Goal: Ask a question: Seek information or help from site administrators or community

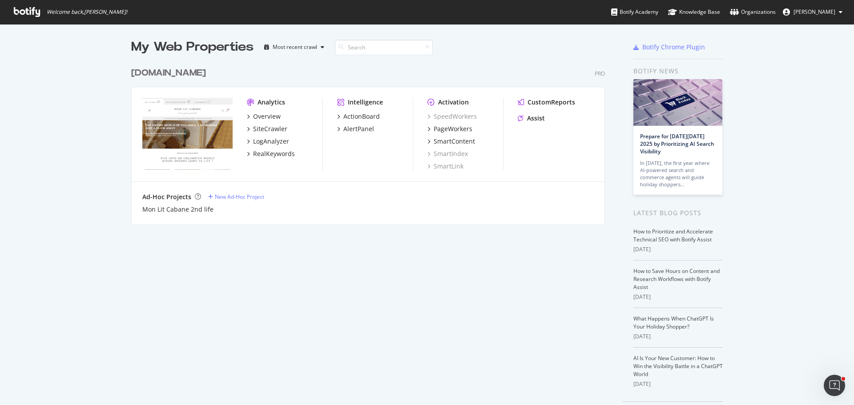
click at [194, 76] on div "[DOMAIN_NAME]" at bounding box center [168, 73] width 75 height 13
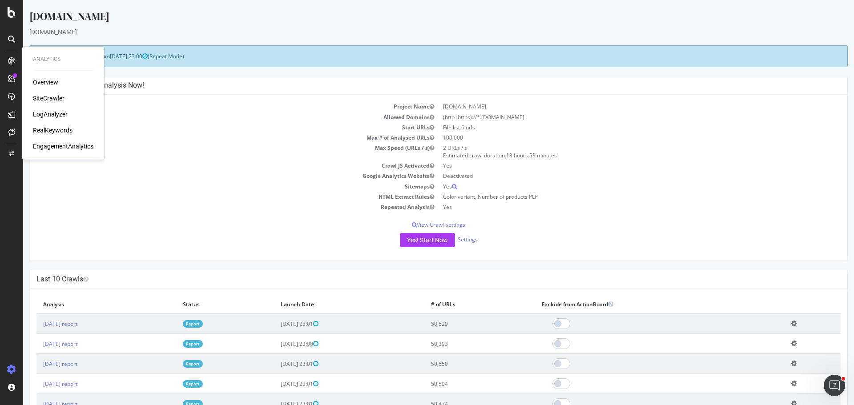
click at [52, 98] on div "SiteCrawler" at bounding box center [49, 98] width 32 height 9
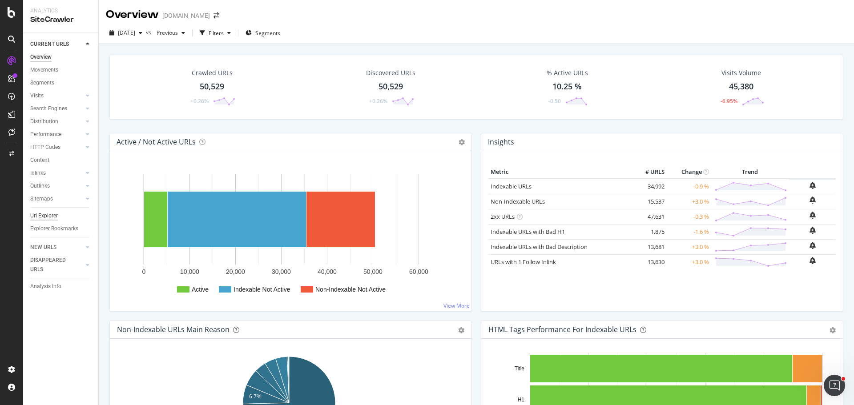
click at [46, 215] on div "Url Explorer" at bounding box center [44, 215] width 28 height 9
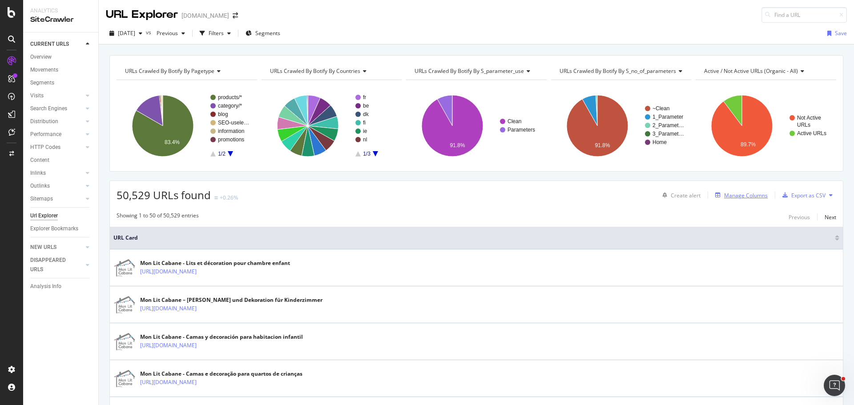
click at [743, 199] on div "Manage Columns" at bounding box center [746, 196] width 44 height 8
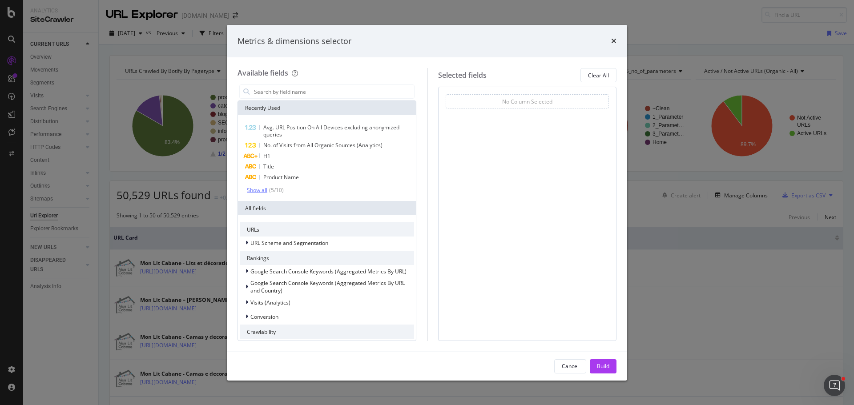
click at [259, 191] on div "Show all" at bounding box center [257, 190] width 20 height 6
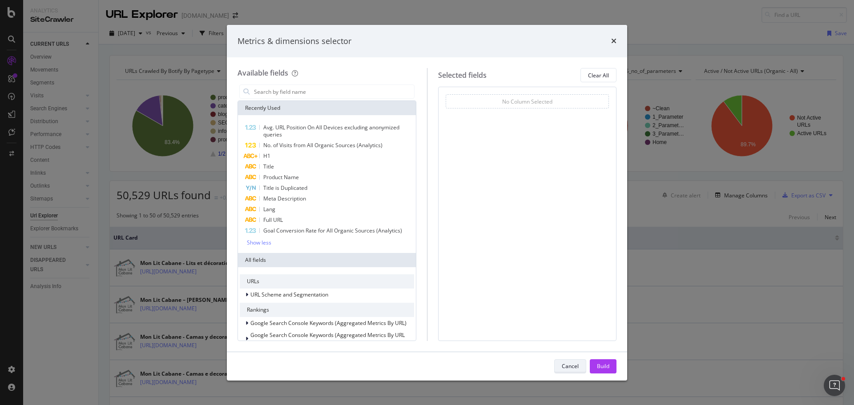
click at [568, 367] on div "Cancel" at bounding box center [570, 366] width 17 height 8
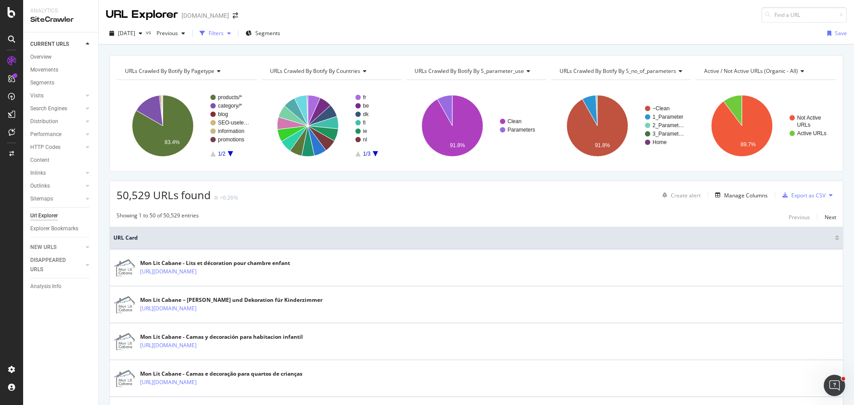
click at [224, 33] on div "Filters" at bounding box center [216, 33] width 15 height 8
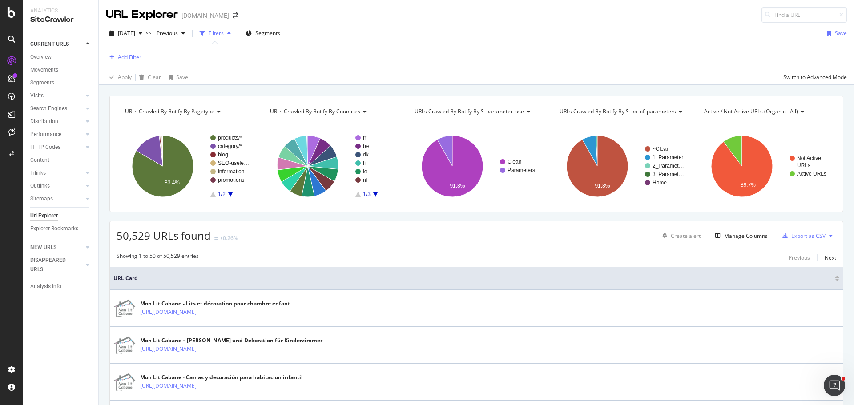
click at [121, 58] on div "Add Filter" at bounding box center [130, 57] width 24 height 8
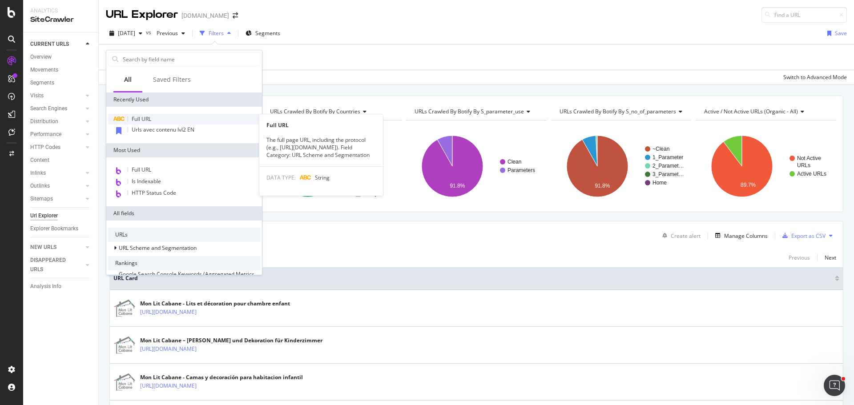
click at [161, 121] on div "Full URL" at bounding box center [184, 119] width 152 height 11
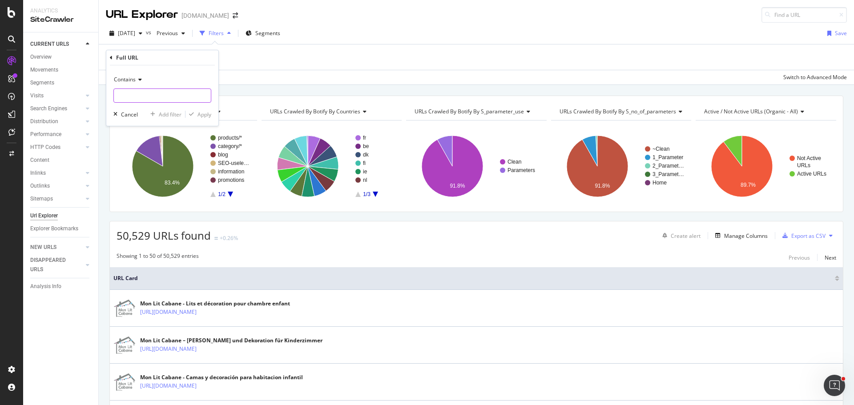
click at [165, 99] on input "text" at bounding box center [162, 95] width 97 height 14
click at [131, 115] on div "Cancel" at bounding box center [129, 115] width 17 height 8
click at [834, 377] on icon "Open Intercom Messenger" at bounding box center [833, 384] width 15 height 15
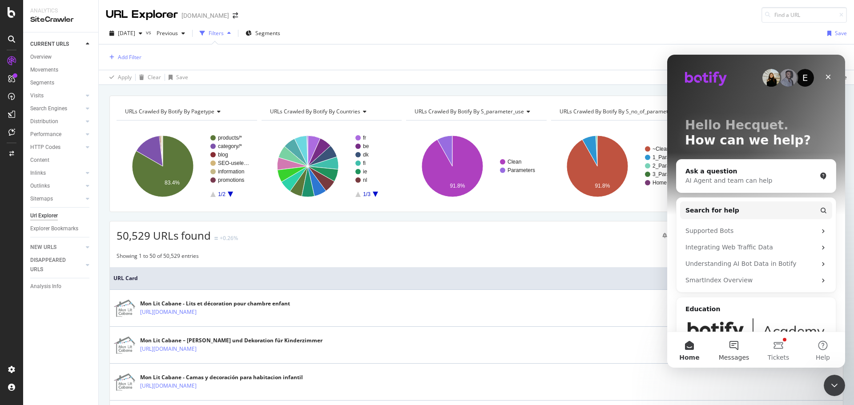
click at [729, 354] on span "Messages" at bounding box center [734, 357] width 31 height 6
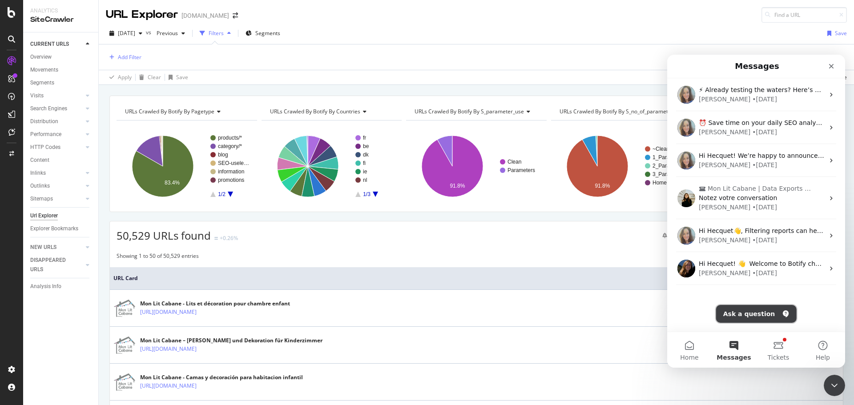
click at [780, 318] on button "Ask a question" at bounding box center [756, 314] width 80 height 18
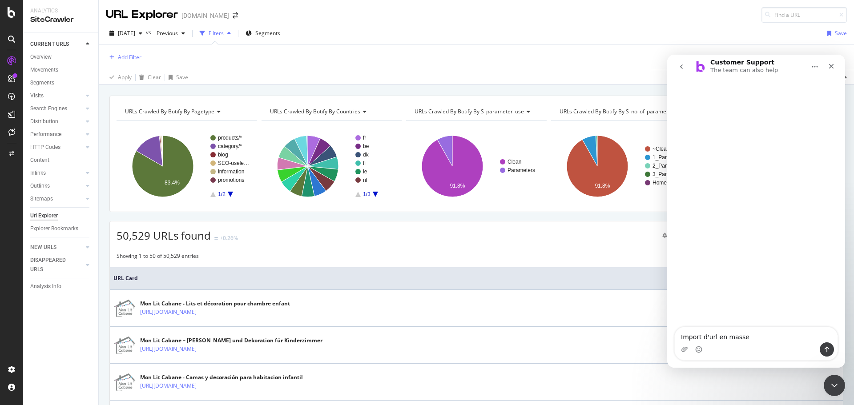
type textarea "Import d'url en masse"
click at [689, 328] on textarea "Bonjour je voudrais importer des urls en masse pour créer crawler rapidement de…" at bounding box center [756, 325] width 163 height 33
click at [813, 328] on textarea "Bonjour je voudrais importer des urls en masse pour crawler rapidement des grou…" at bounding box center [756, 325] width 163 height 33
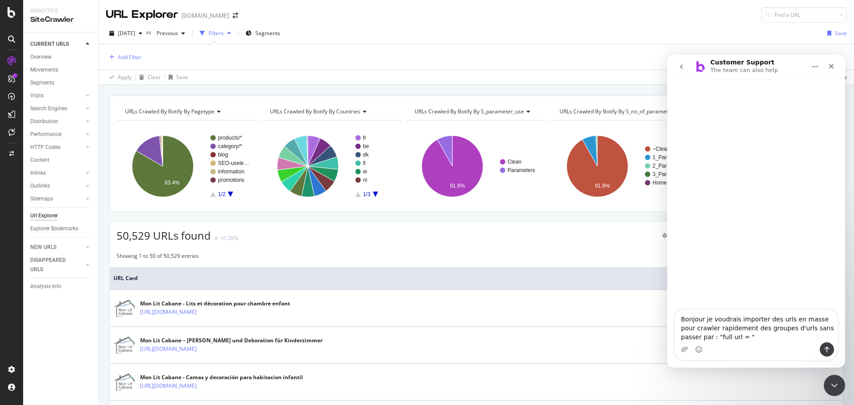
click at [801, 332] on textarea "Bonjour je voudrais importer des urls en masse pour crawler rapidement des grou…" at bounding box center [756, 325] width 163 height 33
type textarea "Bonjour je voudrais importer des urls en masse pour crawler rapidement des grou…"
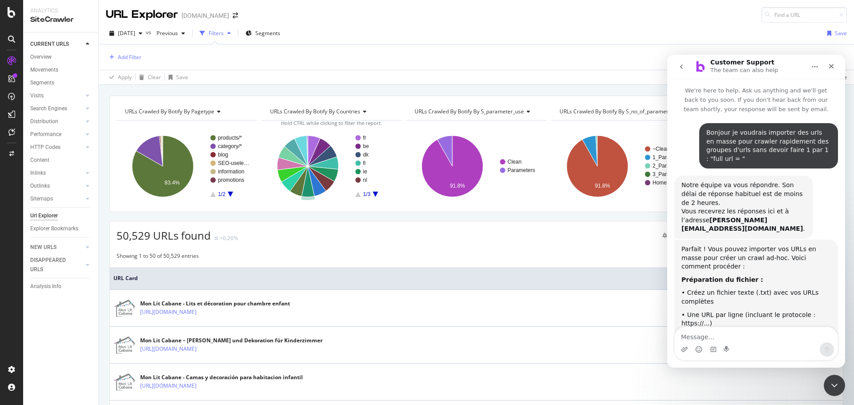
drag, startPoint x: 783, startPoint y: 63, endPoint x: 768, endPoint y: 71, distance: 17.5
click at [768, 71] on div "Customer Support The team can also help" at bounding box center [748, 67] width 113 height 16
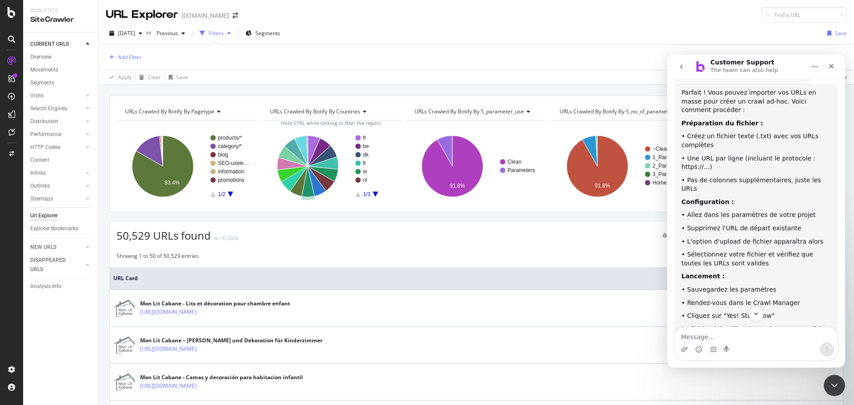
scroll to position [213, 0]
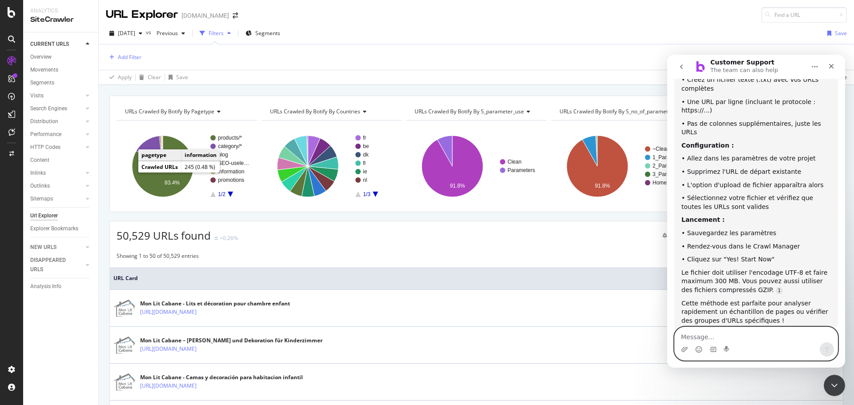
click at [735, 338] on textarea "Message…" at bounding box center [756, 334] width 163 height 15
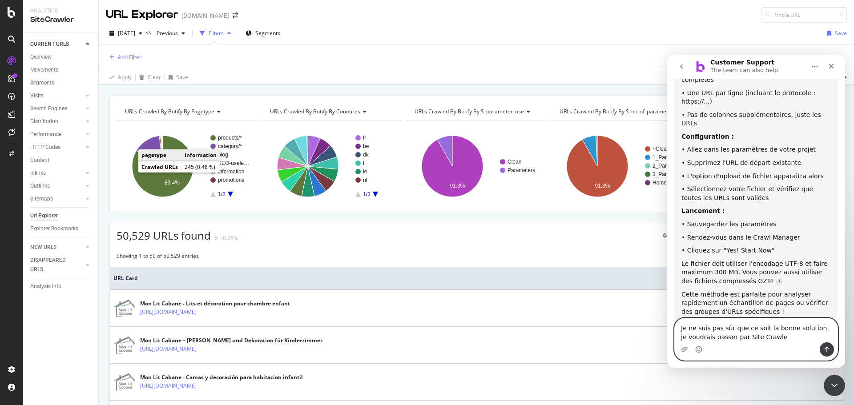
type textarea "Je ne suis pas sûr que ce soit la bonne solution, je voudrais passer par Site C…"
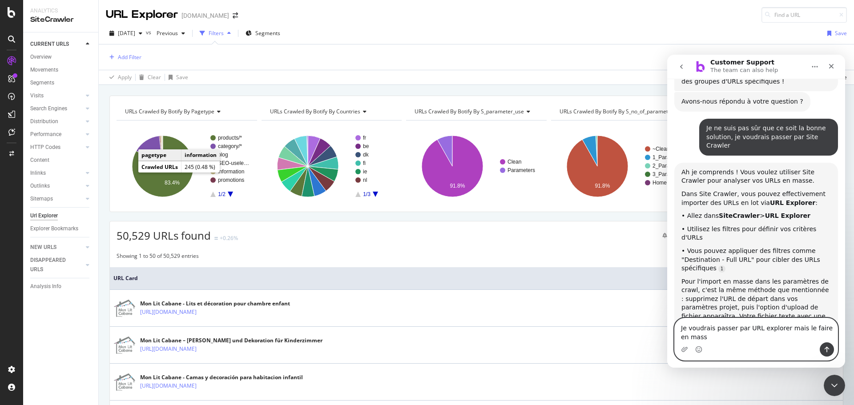
scroll to position [458, 0]
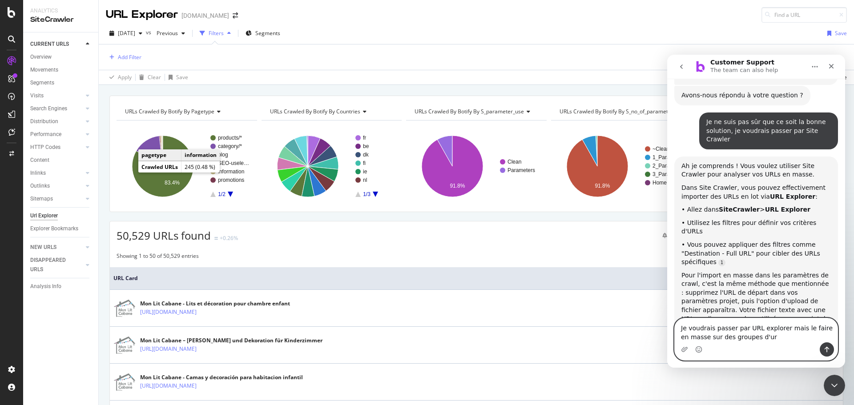
type textarea "Je voudrais passer par URL explorer mais le faire en masse sur des groupes d'url"
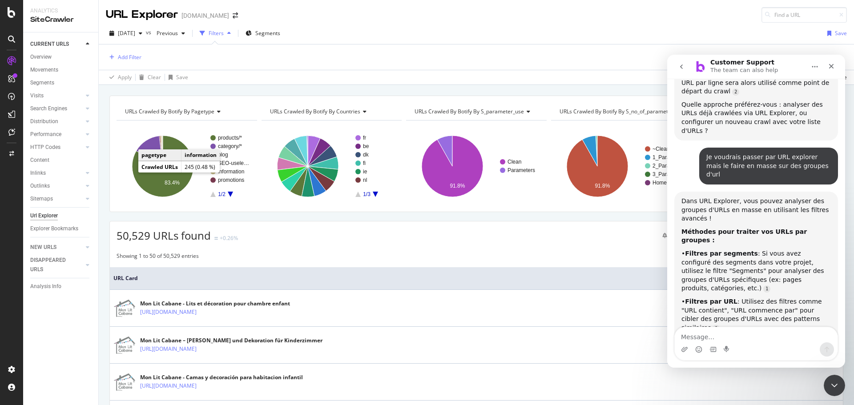
scroll to position [703, 0]
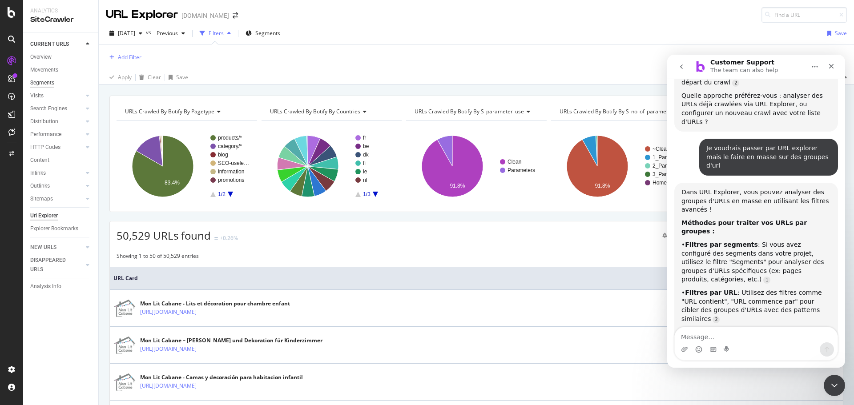
click at [41, 84] on div "Segments" at bounding box center [42, 82] width 24 height 9
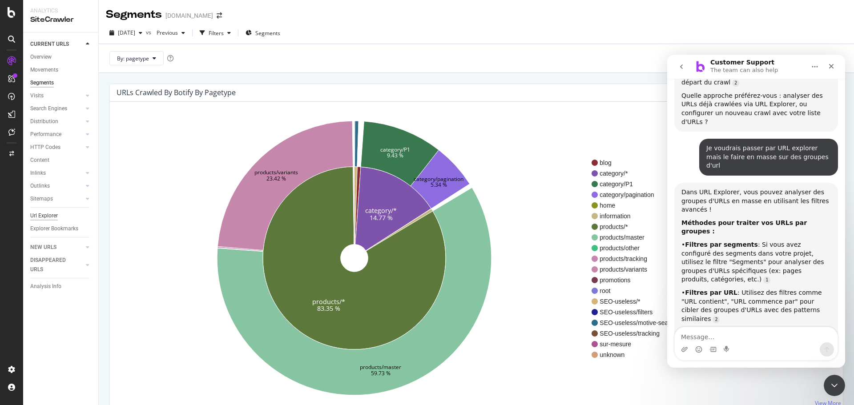
click at [47, 217] on div "Url Explorer" at bounding box center [44, 215] width 28 height 9
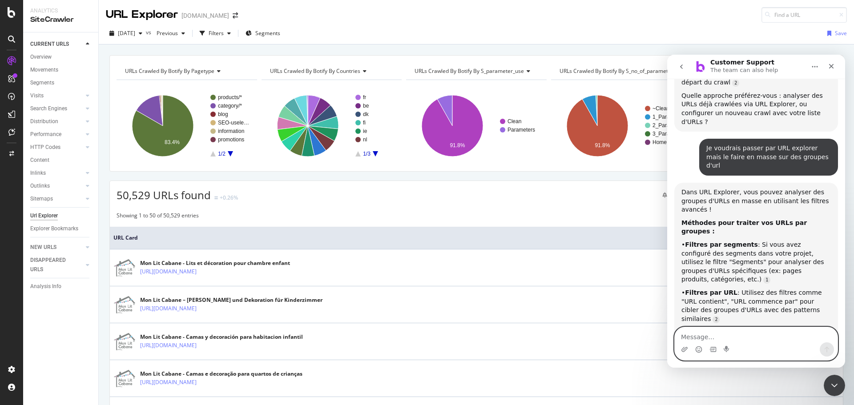
click at [727, 336] on textarea "Message…" at bounding box center [756, 334] width 163 height 15
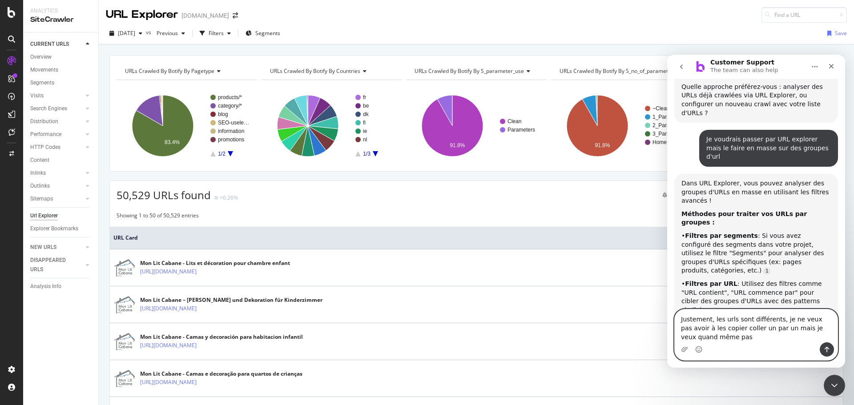
scroll to position [721, 0]
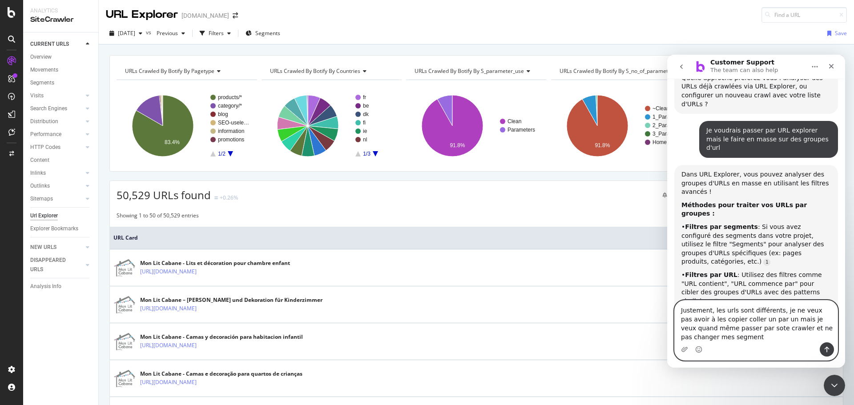
type textarea "Justement, les urls sont différents, je ne veux pas avoir à les copier coller u…"
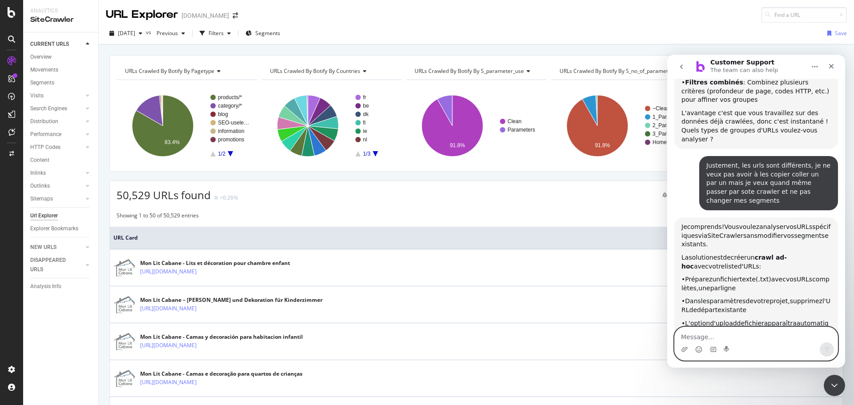
scroll to position [987, 0]
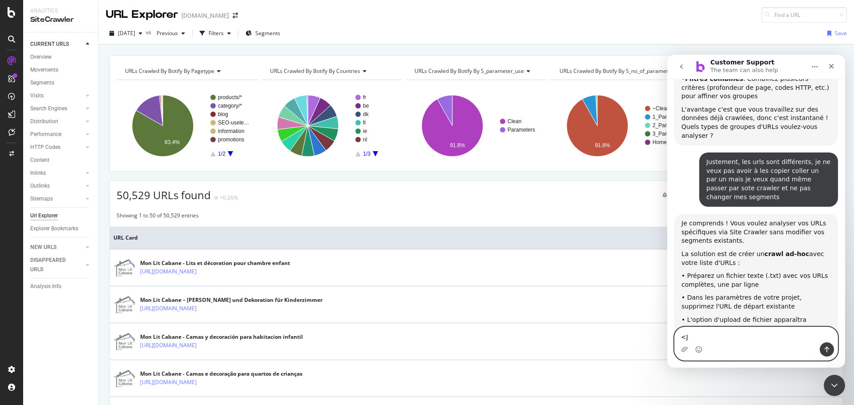
type textarea "<"
type textarea "Je ne veux pas supprimer l'url de départ !!"
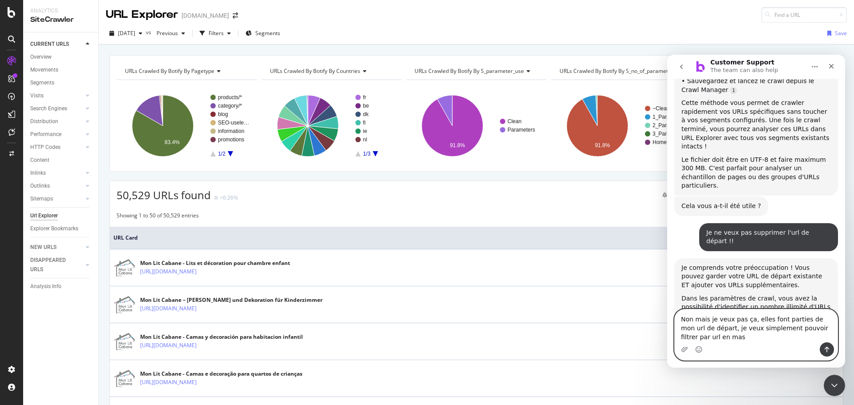
scroll to position [1261, 0]
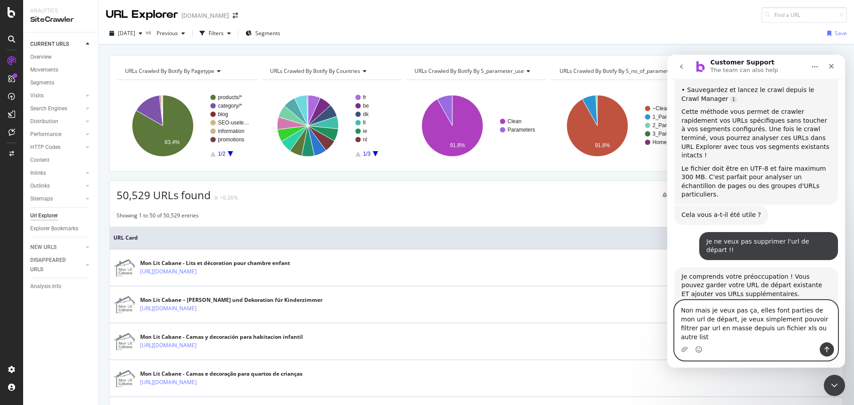
type textarea "Non mais je veux pas ça, elles font parties de mon url de départ, je veux simpl…"
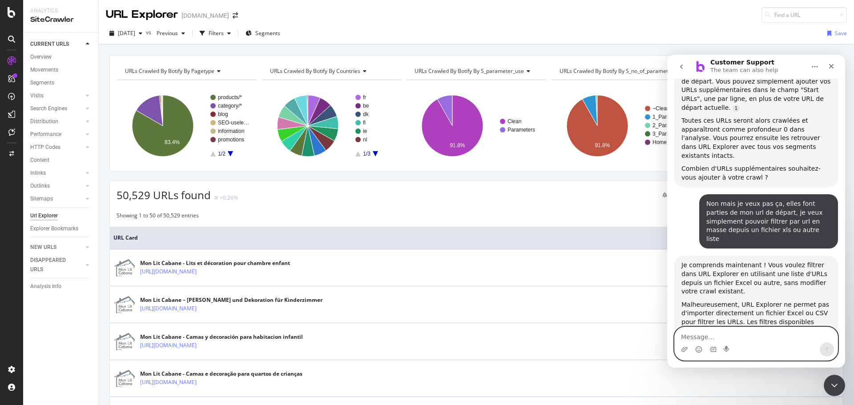
scroll to position [1533, 0]
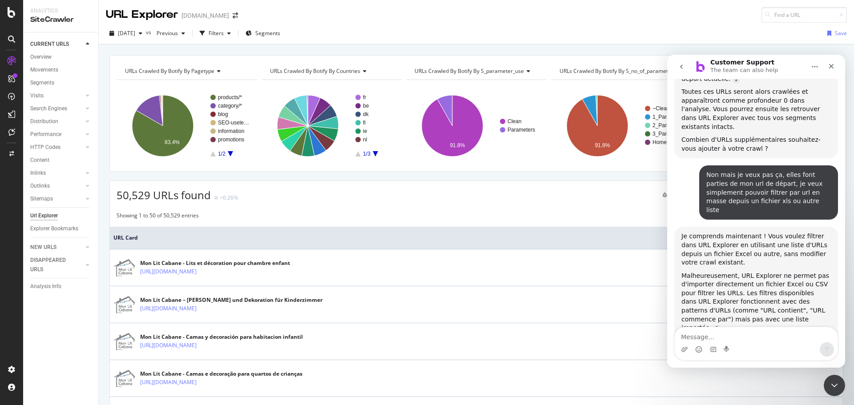
click at [209, 32] on div "[DATE] vs Previous Filters Segments" at bounding box center [195, 33] width 178 height 14
click at [209, 30] on div "button" at bounding box center [202, 33] width 12 height 12
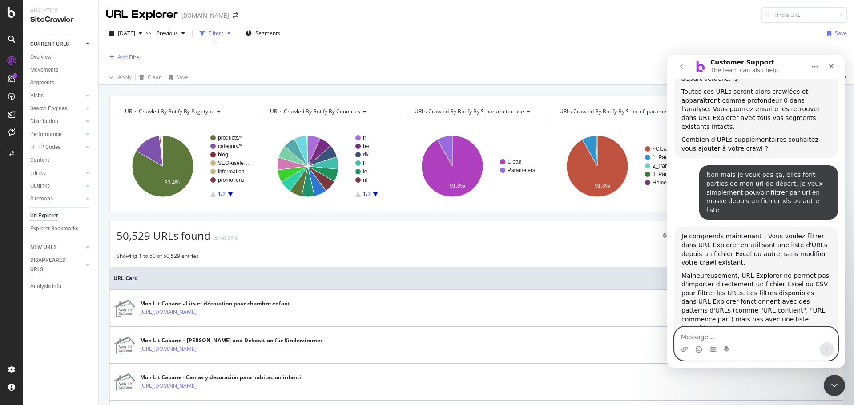
click at [756, 333] on textarea "Message…" at bounding box center [756, 334] width 163 height 15
click at [833, 64] on icon "Close" at bounding box center [830, 66] width 7 height 7
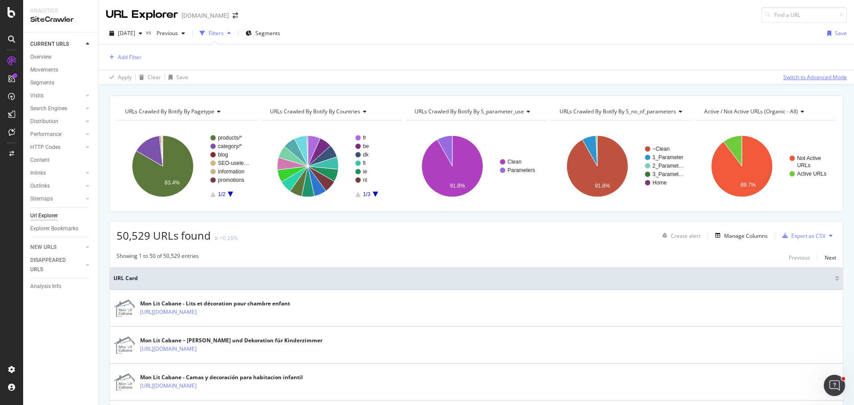
click at [817, 79] on div "Switch to Advanced Mode" at bounding box center [815, 77] width 64 height 8
click at [195, 57] on div "Add Filter Group" at bounding box center [177, 57] width 40 height 8
click at [353, 60] on div "Add Filter Add Filter Group" at bounding box center [476, 56] width 741 height 25
click at [807, 77] on div "Switch back to Simple mode" at bounding box center [812, 77] width 69 height 8
click at [129, 56] on div "Add Filter" at bounding box center [130, 57] width 24 height 8
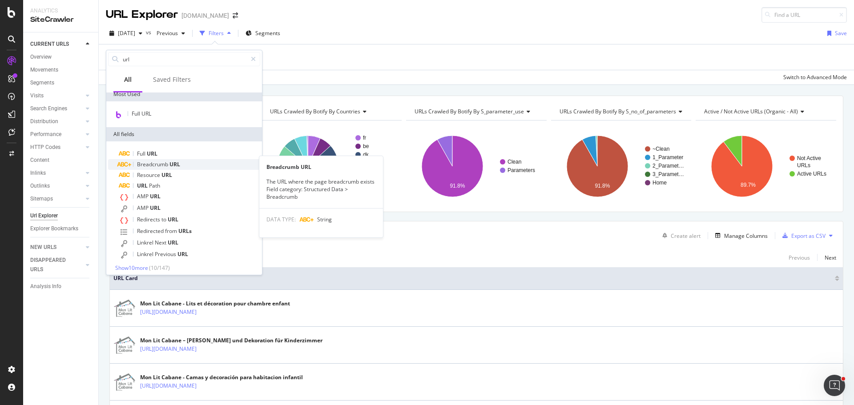
scroll to position [60, 0]
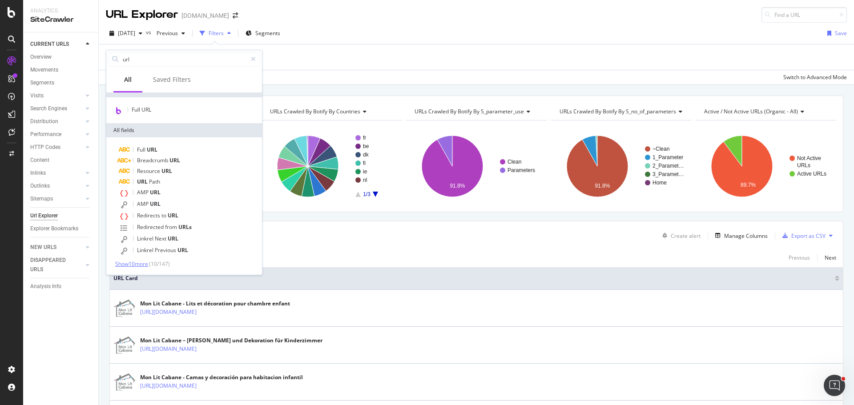
click at [142, 266] on span "Show 10 more" at bounding box center [131, 264] width 33 height 8
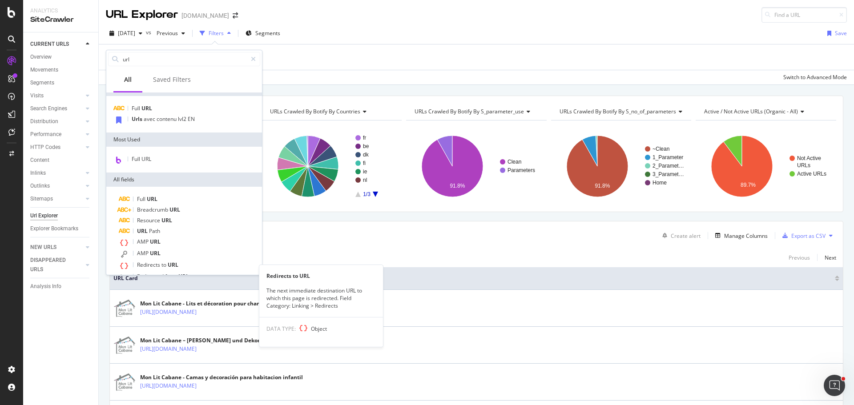
scroll to position [0, 0]
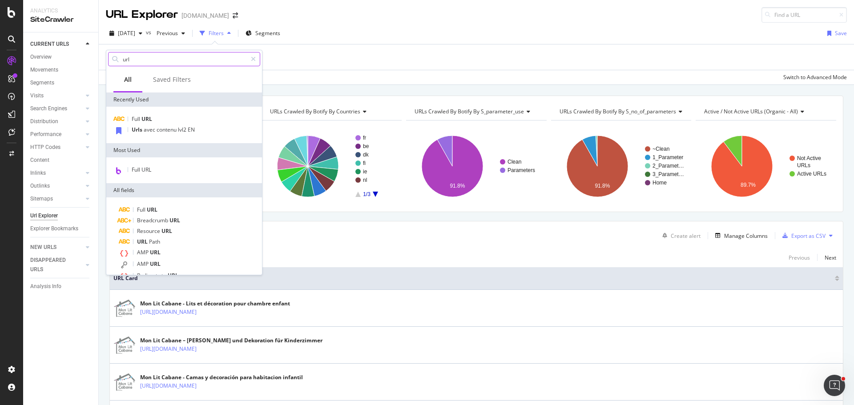
click at [125, 62] on input "url" at bounding box center [184, 58] width 125 height 13
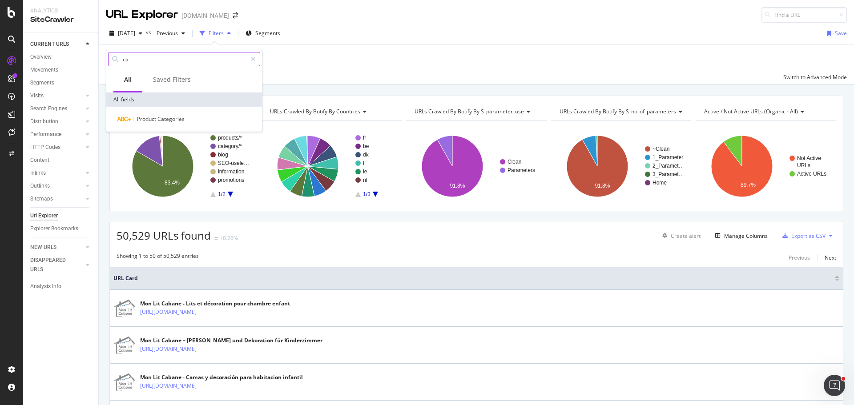
type input "c"
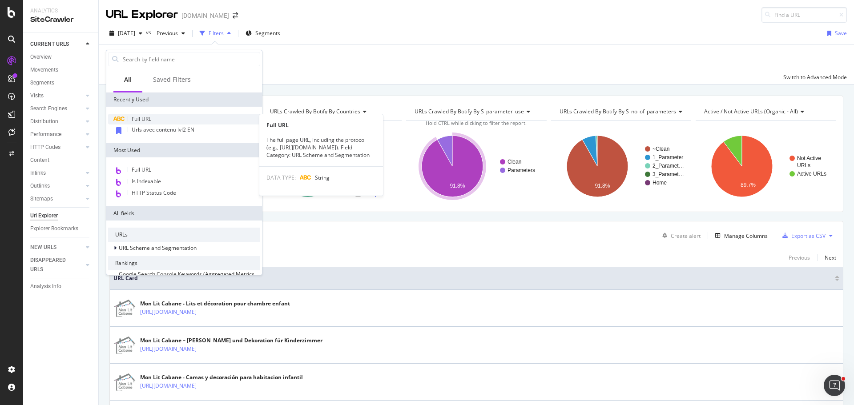
click at [162, 120] on div "Full URL" at bounding box center [184, 119] width 152 height 11
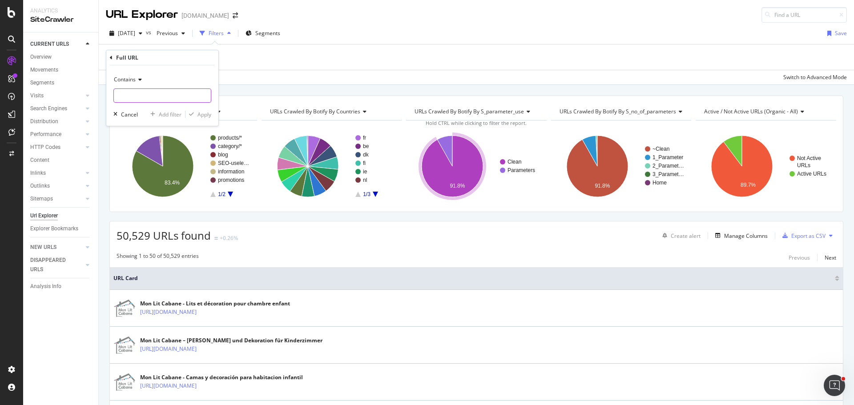
click at [168, 100] on input "text" at bounding box center [162, 95] width 97 height 14
paste input "[URL][DOMAIN_NAME] [URL][DOMAIN_NAME] [URL][DOMAIN_NAME] [URL][DOMAIN_NAME] [UR…"
type input "[URL][DOMAIN_NAME] [URL][DOMAIN_NAME] [URL][DOMAIN_NAME] [URL][DOMAIN_NAME] [UR…"
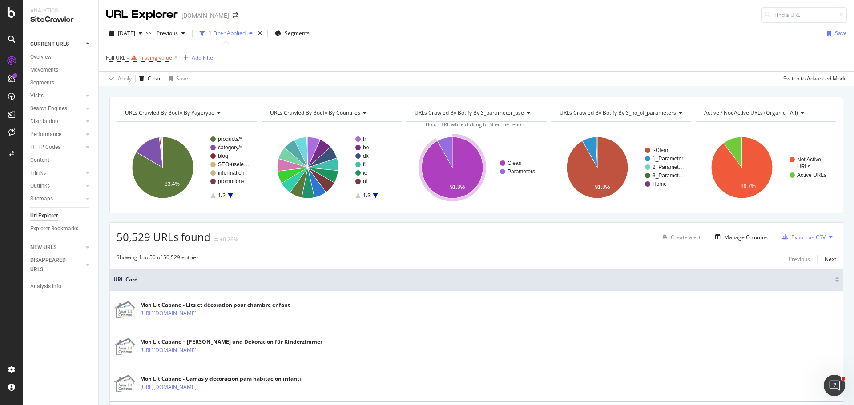
click at [322, 68] on div "Full URL = missing value Add Filter" at bounding box center [476, 57] width 741 height 27
click at [232, 193] on icon "A chart." at bounding box center [230, 195] width 5 height 5
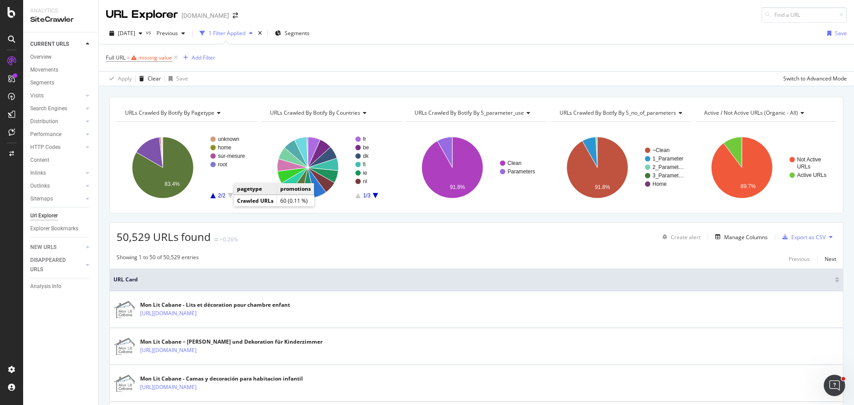
click at [212, 195] on rect "A chart." at bounding box center [230, 168] width 40 height 62
click at [53, 180] on div "SmartContent" at bounding box center [52, 181] width 39 height 9
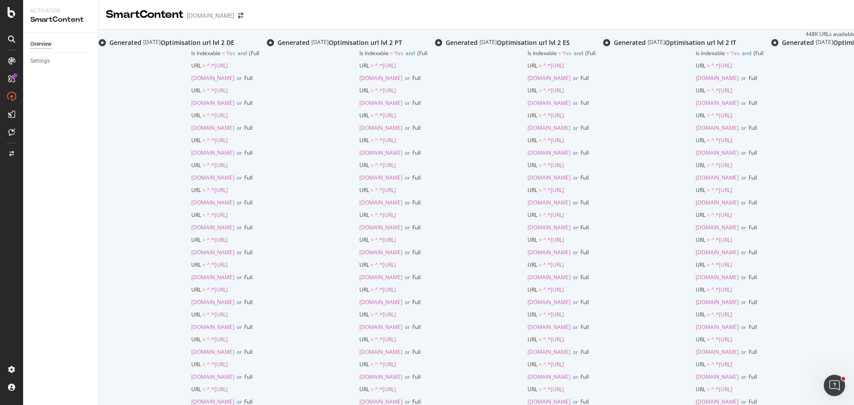
scroll to position [1533, 0]
